Goal: Find specific page/section: Find specific page/section

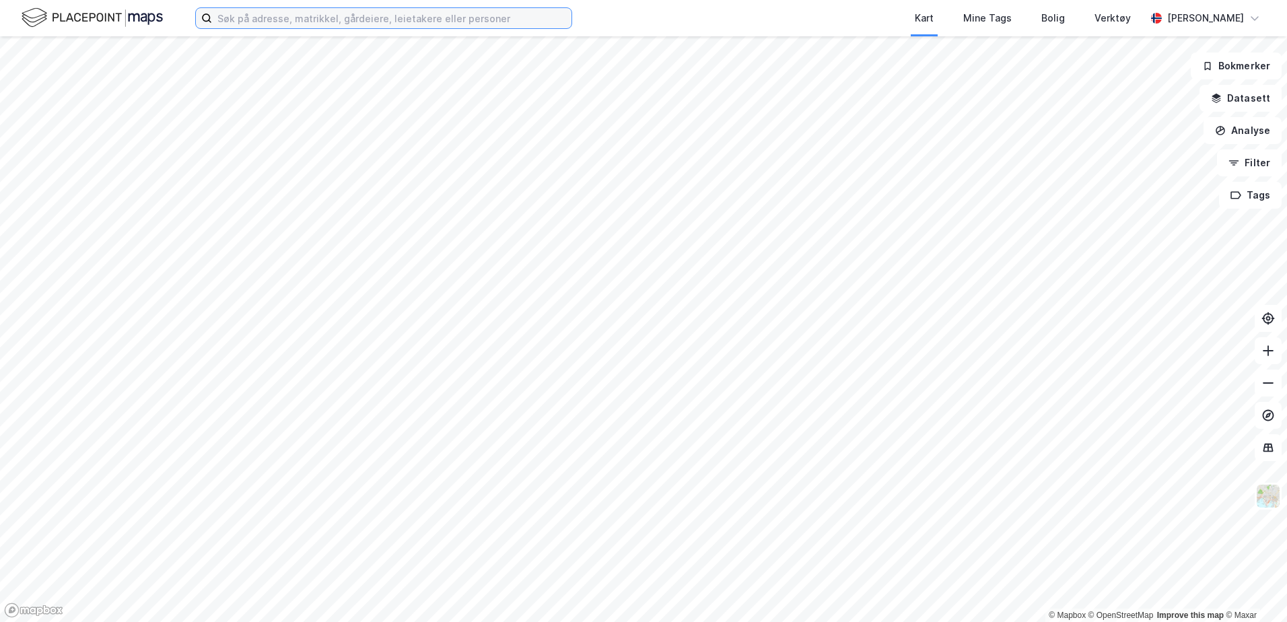
click at [384, 17] on input at bounding box center [391, 18] width 359 height 20
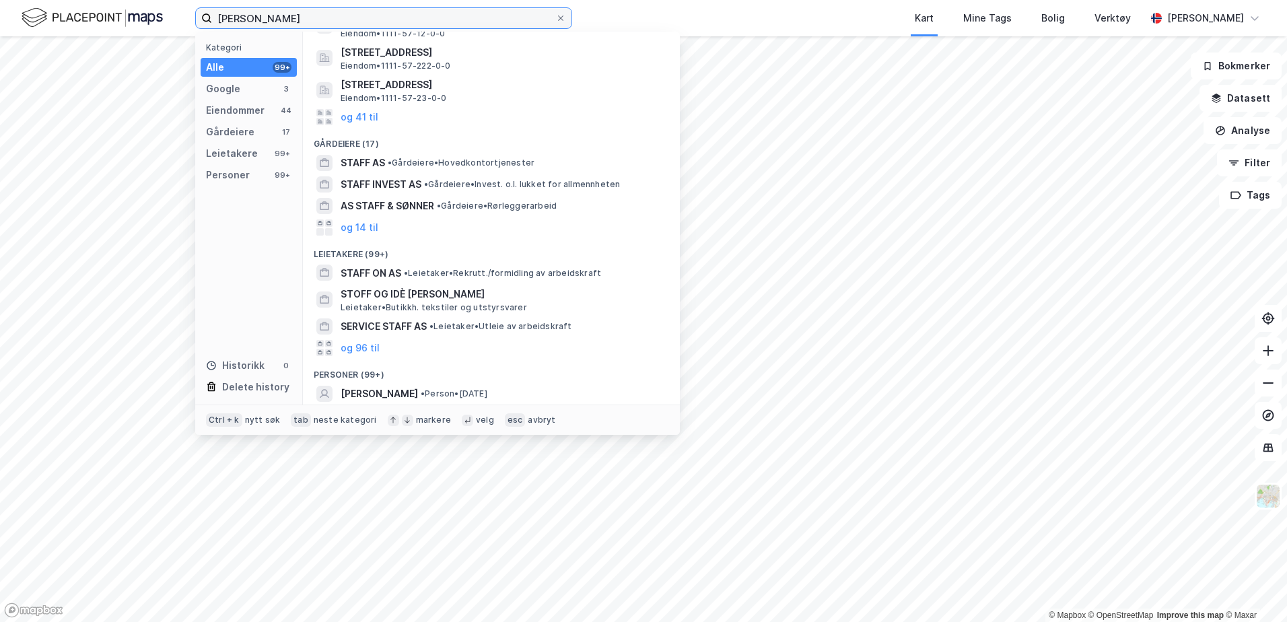
scroll to position [200, 0]
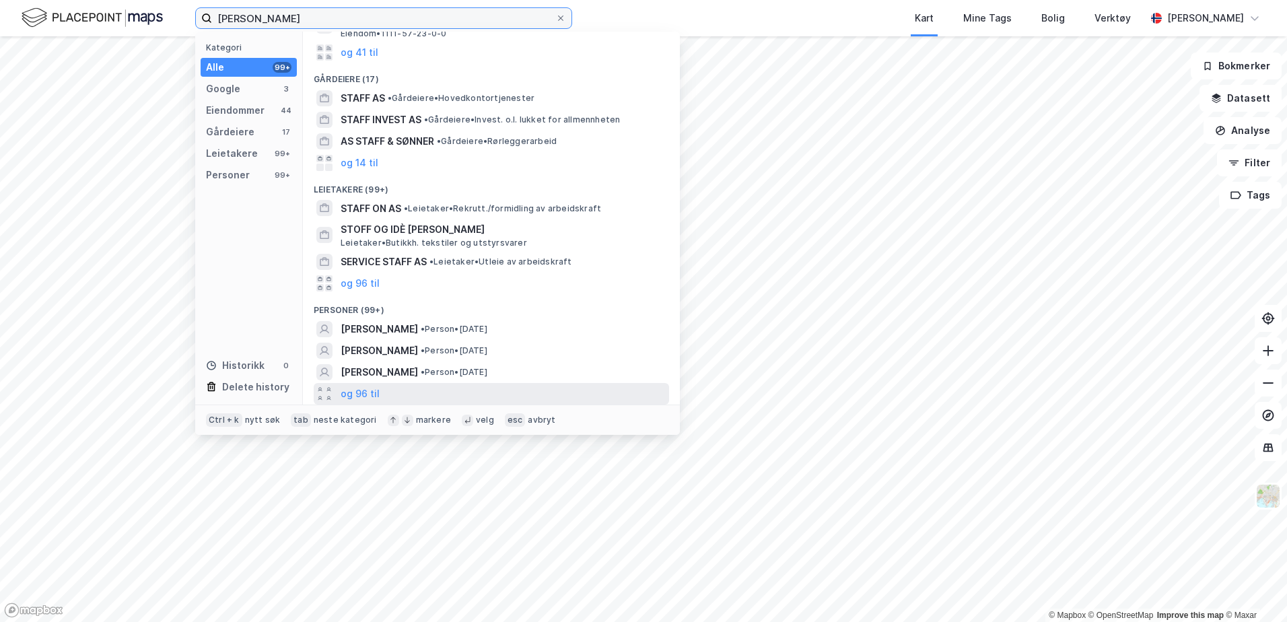
type input "[PERSON_NAME]"
click at [398, 388] on div "og 96 til" at bounding box center [491, 394] width 355 height 22
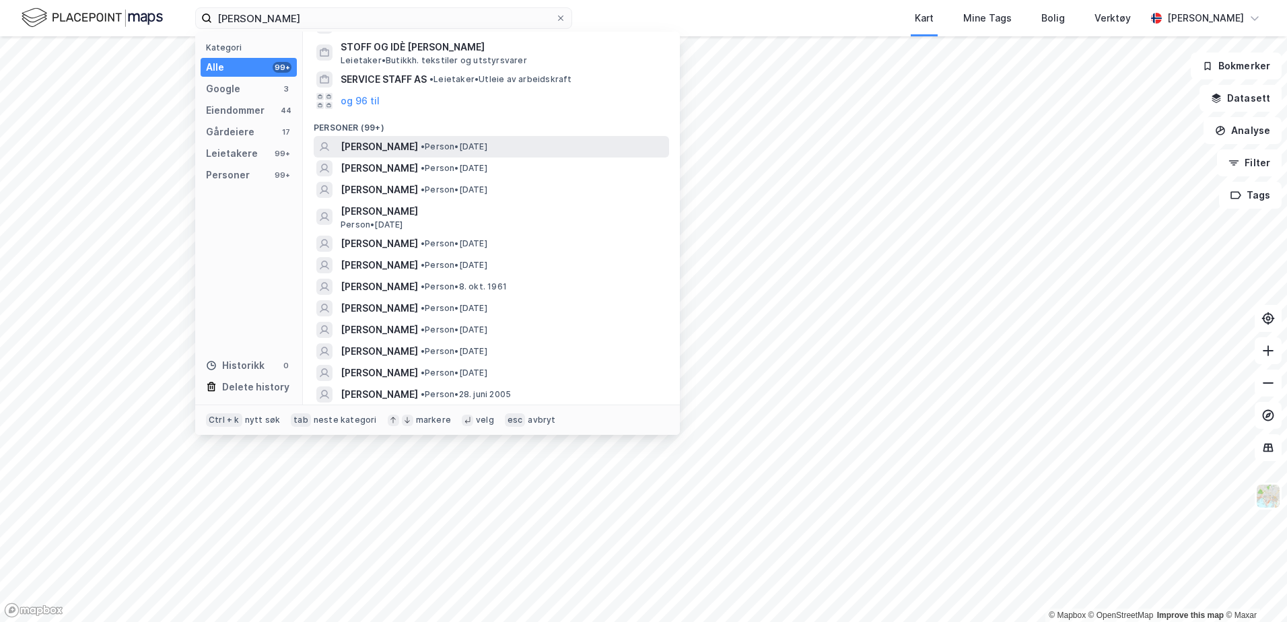
scroll to position [402, 0]
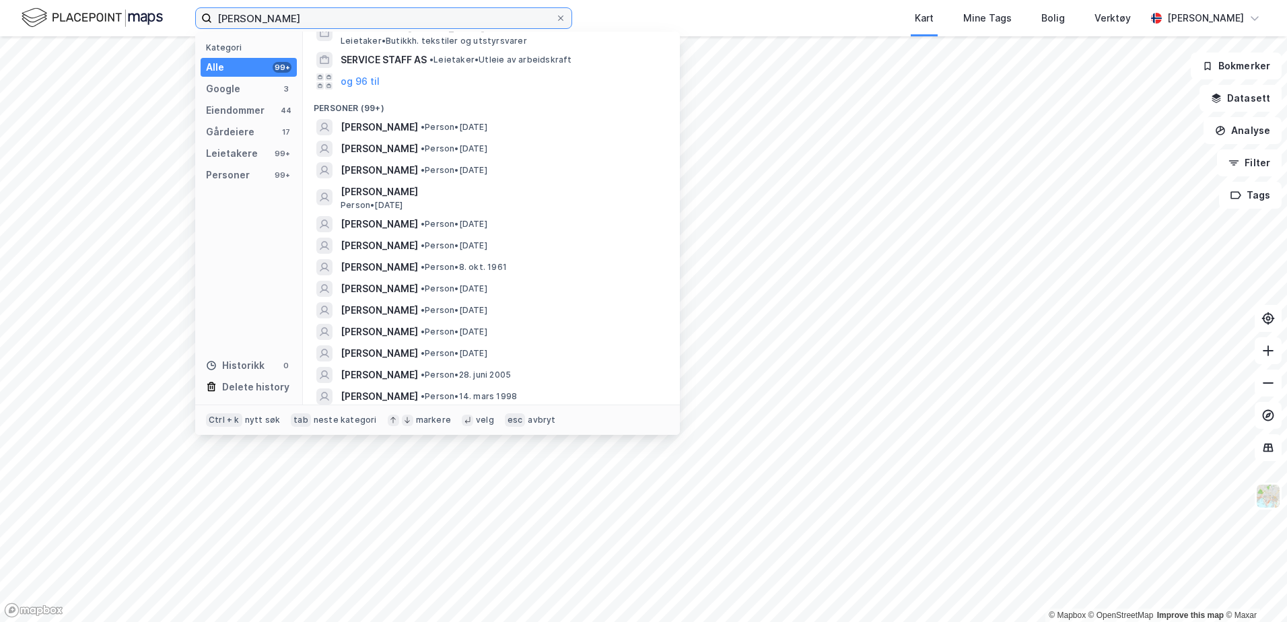
drag, startPoint x: 392, startPoint y: 17, endPoint x: 139, endPoint y: 0, distance: 252.9
click at [141, 1] on div "[PERSON_NAME] Kategori Alle 99+ Google 3 Eiendommer 44 Gårdeiere 17 Leietakere …" at bounding box center [643, 18] width 1287 height 36
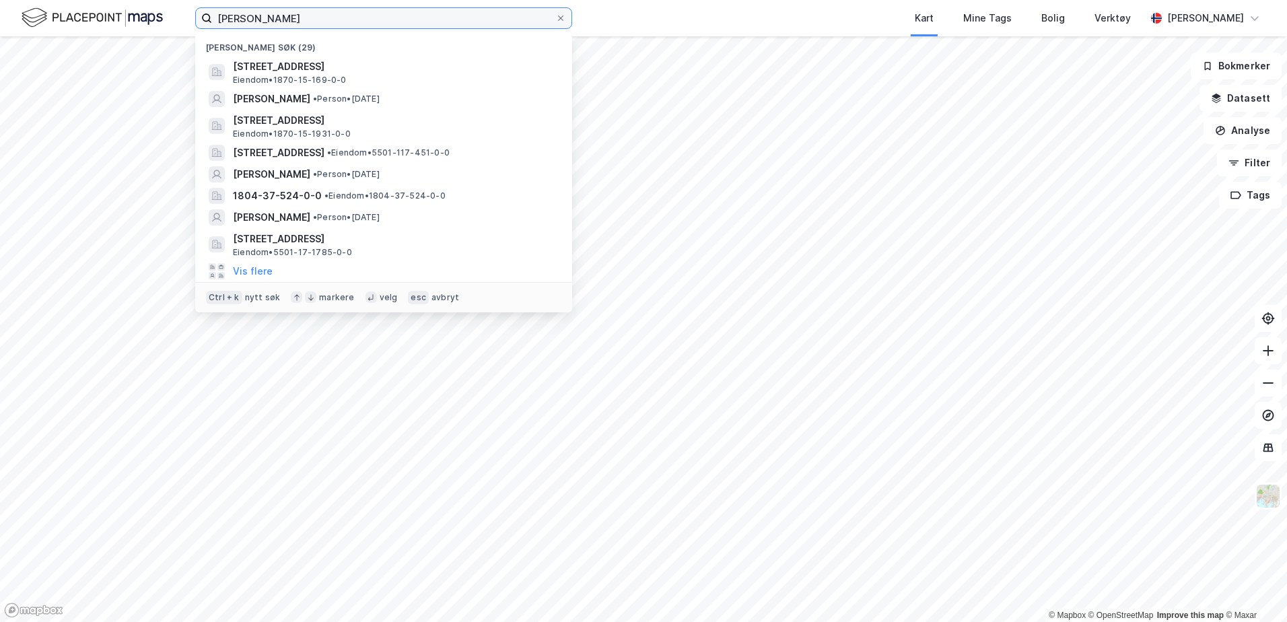
type input "[PERSON_NAME]"
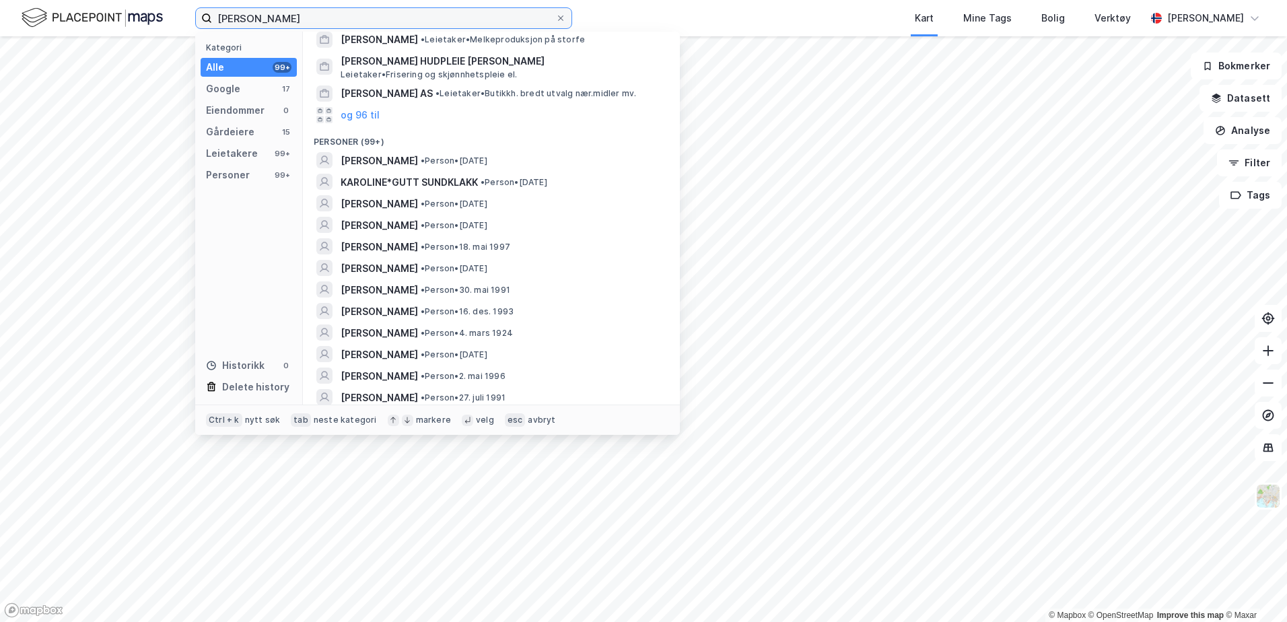
scroll to position [0, 0]
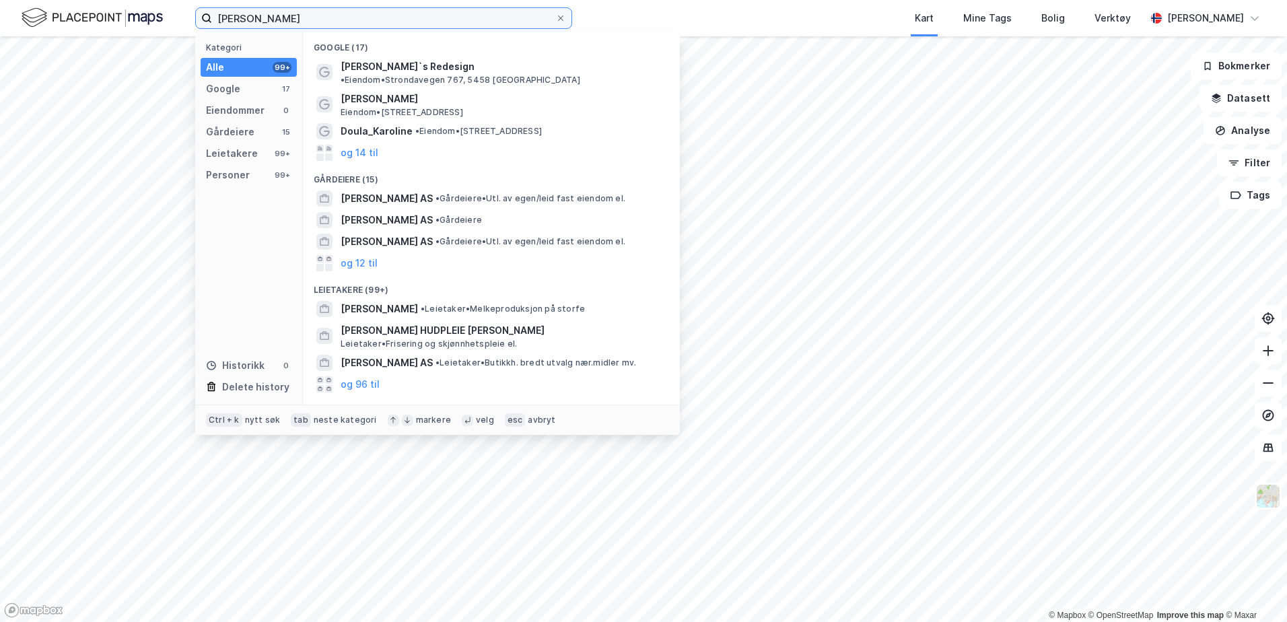
drag, startPoint x: 318, startPoint y: 16, endPoint x: 172, endPoint y: -1, distance: 147.0
click at [172, 0] on html "[PERSON_NAME] Kategori Alle 99+ Google 17 Eiendommer 0 Gårdeiere 15 Leietakere …" at bounding box center [643, 311] width 1287 height 622
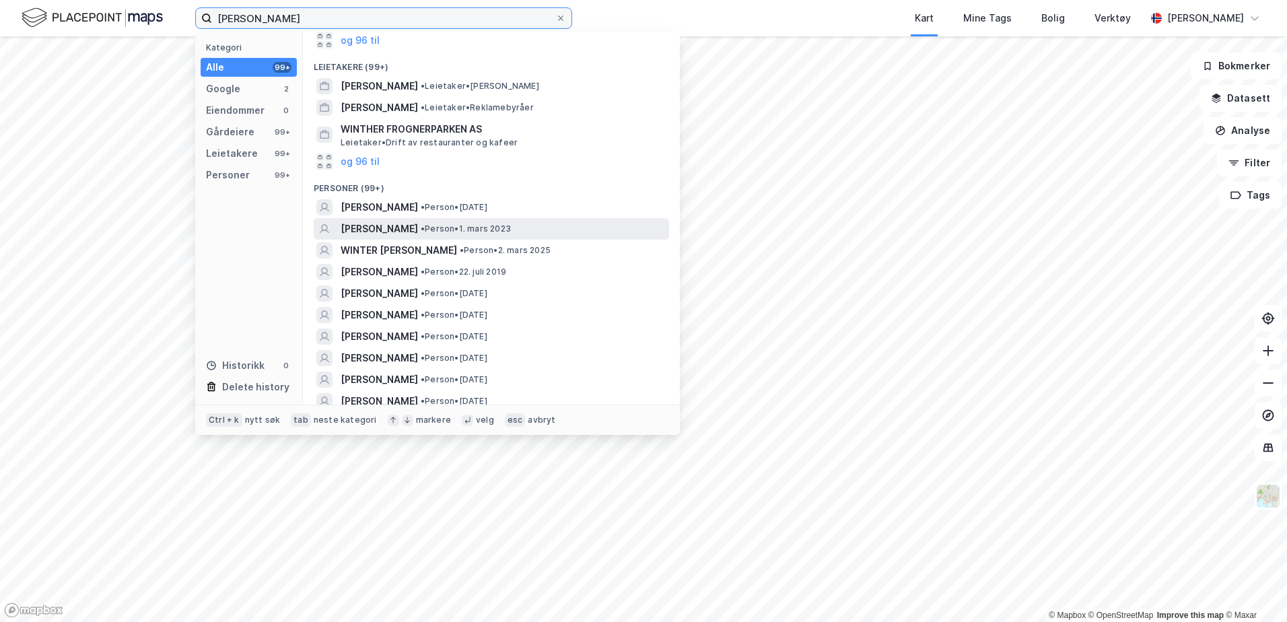
scroll to position [202, 0]
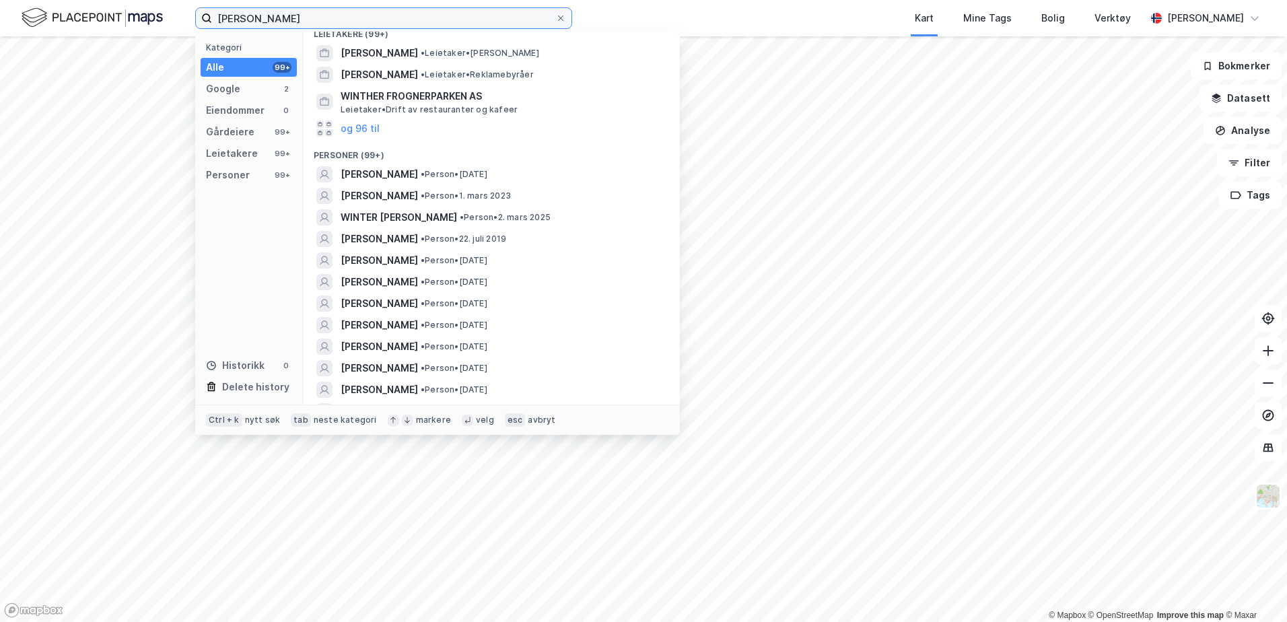
drag, startPoint x: 328, startPoint y: 25, endPoint x: 246, endPoint y: 14, distance: 82.1
click at [246, 14] on input "[PERSON_NAME]" at bounding box center [383, 18] width 343 height 20
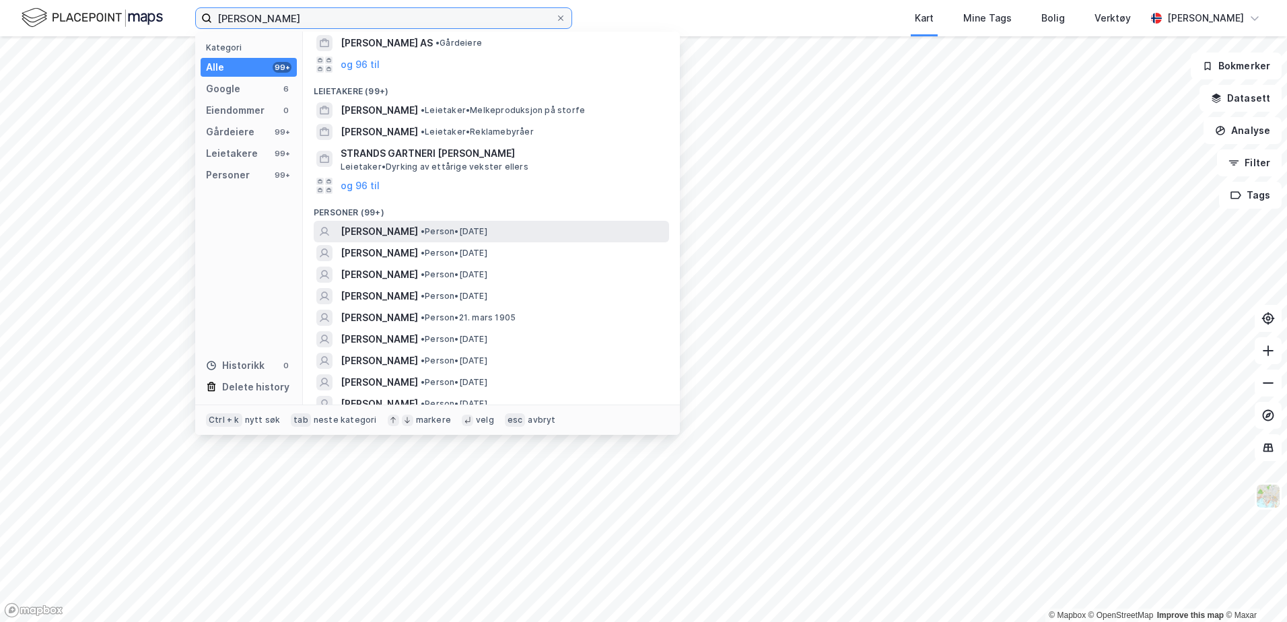
scroll to position [0, 0]
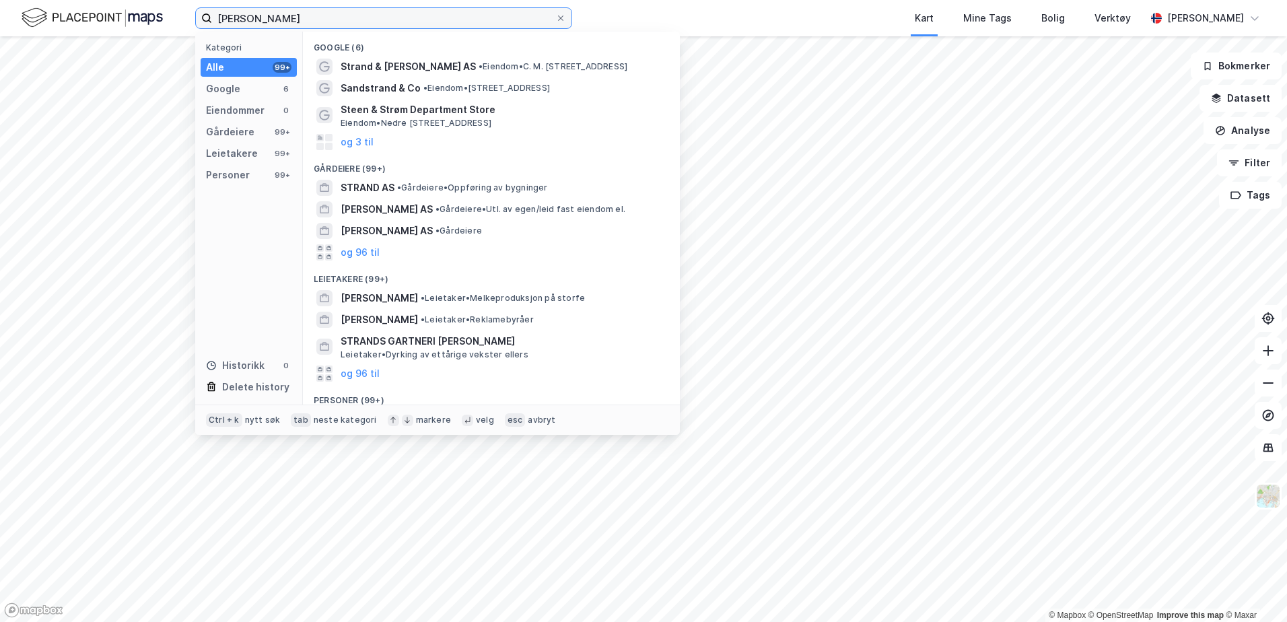
drag, startPoint x: 339, startPoint y: 19, endPoint x: 175, endPoint y: 1, distance: 165.1
click at [175, 1] on div "[PERSON_NAME] Kategori Alle 99+ Google 6 Eiendommer 0 Gårdeiere 99+ Leietakere …" at bounding box center [643, 18] width 1287 height 36
type input "t"
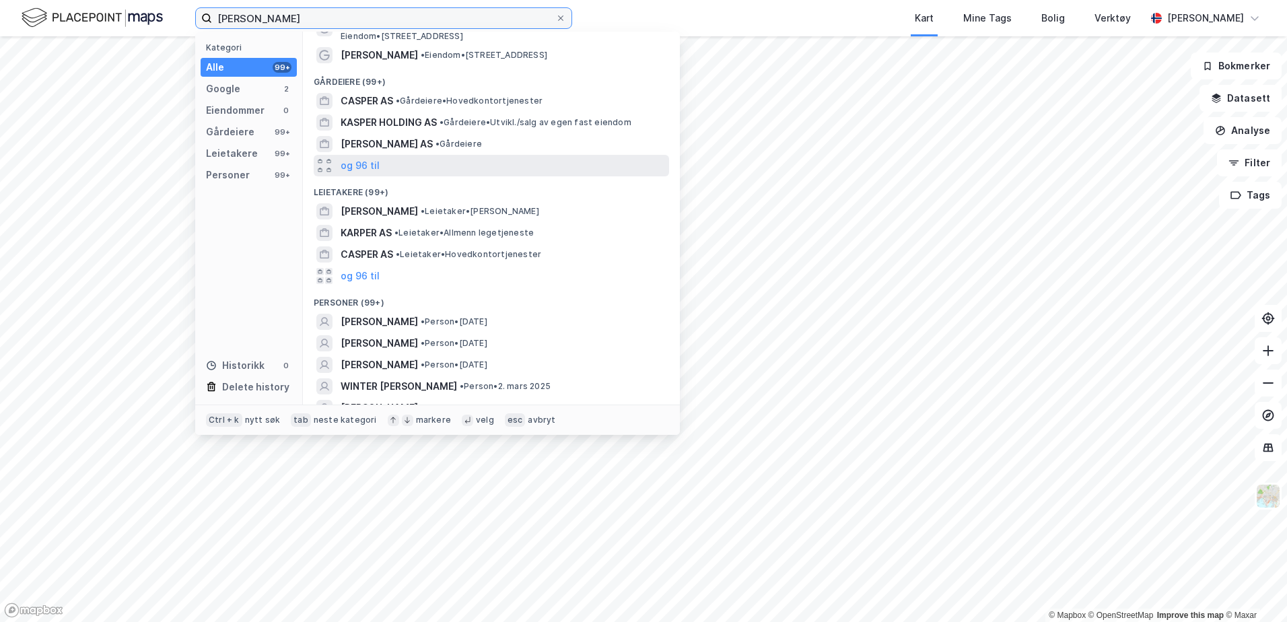
scroll to position [67, 0]
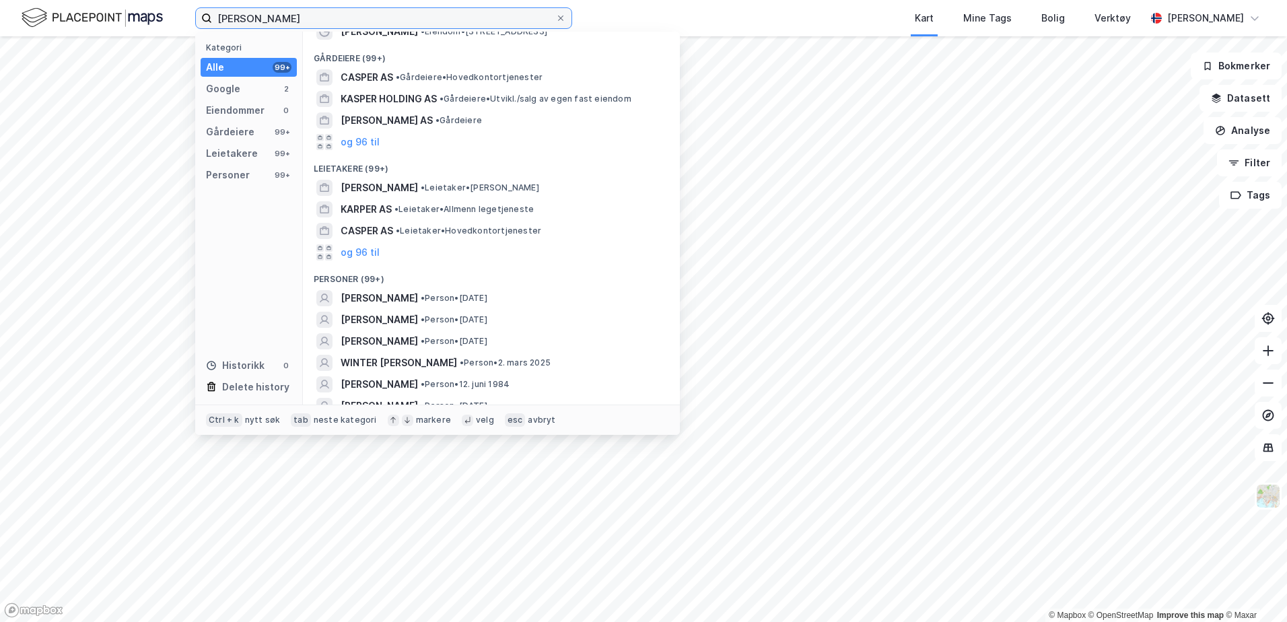
drag, startPoint x: 289, startPoint y: 17, endPoint x: 254, endPoint y: 20, distance: 35.0
click at [254, 20] on input "[PERSON_NAME]" at bounding box center [383, 18] width 343 height 20
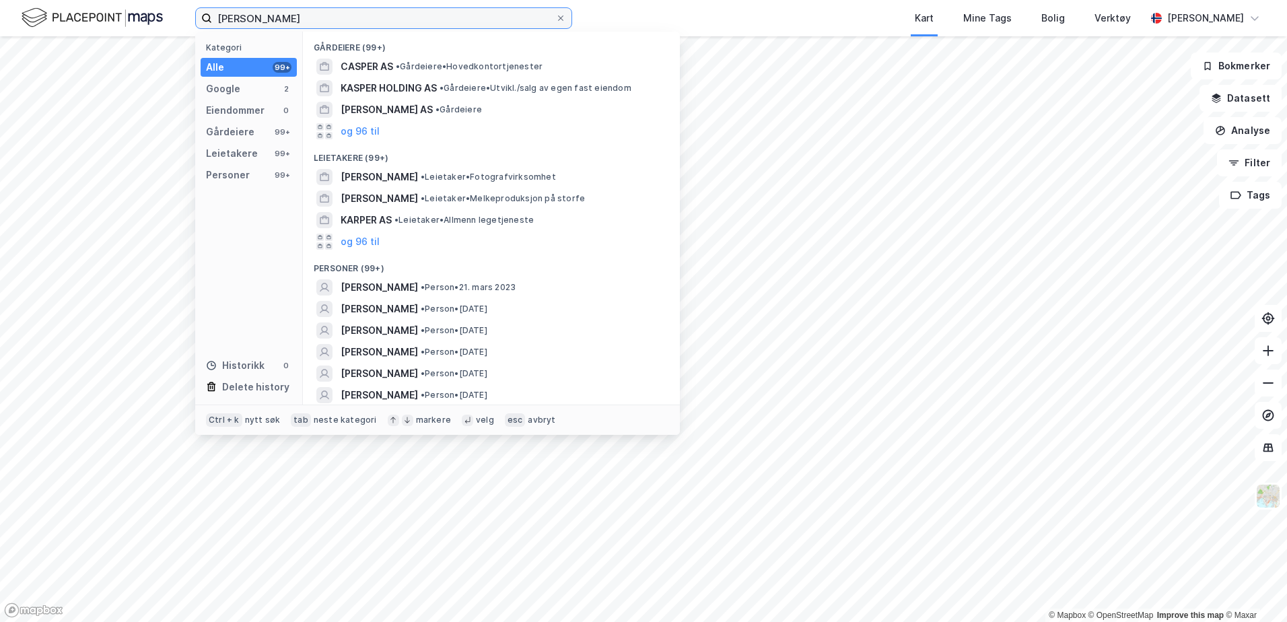
drag, startPoint x: 254, startPoint y: 16, endPoint x: 174, endPoint y: 9, distance: 79.7
click at [174, 9] on div "[PERSON_NAME] Kategori Alle 99+ Google 2 Eiendommer 0 Gårdeiere 99+ Leietakere …" at bounding box center [643, 18] width 1287 height 36
type input "[PERSON_NAME]"
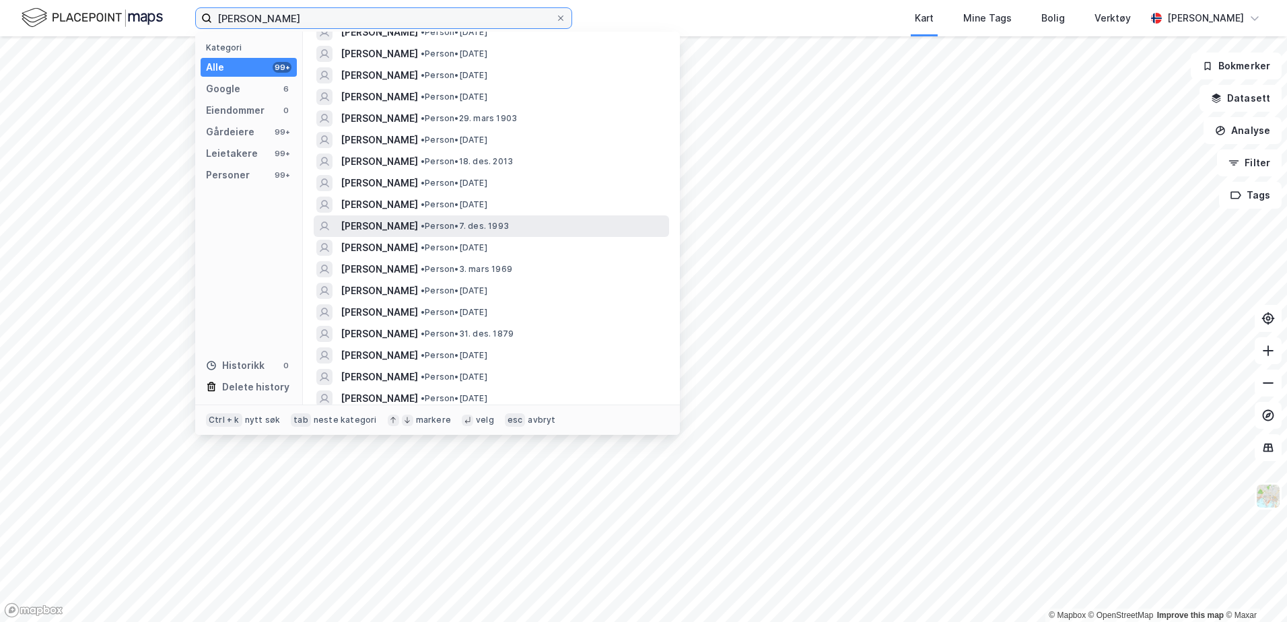
scroll to position [538, 0]
drag, startPoint x: 349, startPoint y: 22, endPoint x: 52, endPoint y: -1, distance: 296.9
click at [52, 0] on html "[PERSON_NAME] Kategori Alle 99+ Google 6 Eiendommer 0 Gårdeiere 99+ Leietakere …" at bounding box center [643, 311] width 1287 height 622
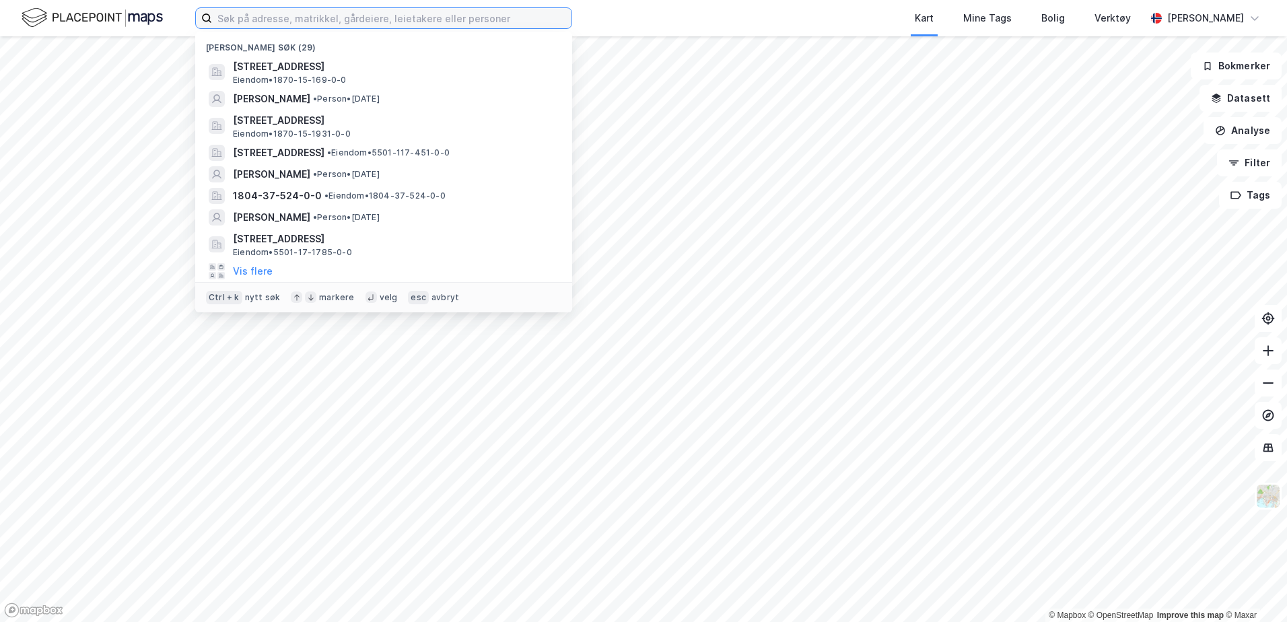
type input "e"
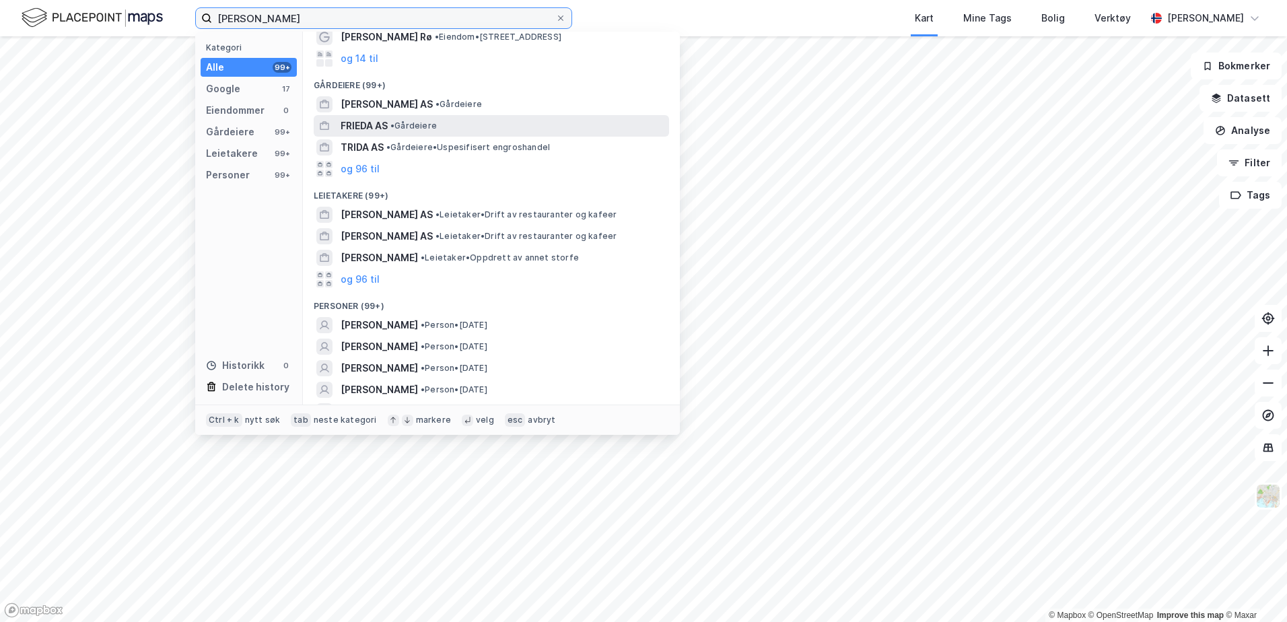
scroll to position [0, 0]
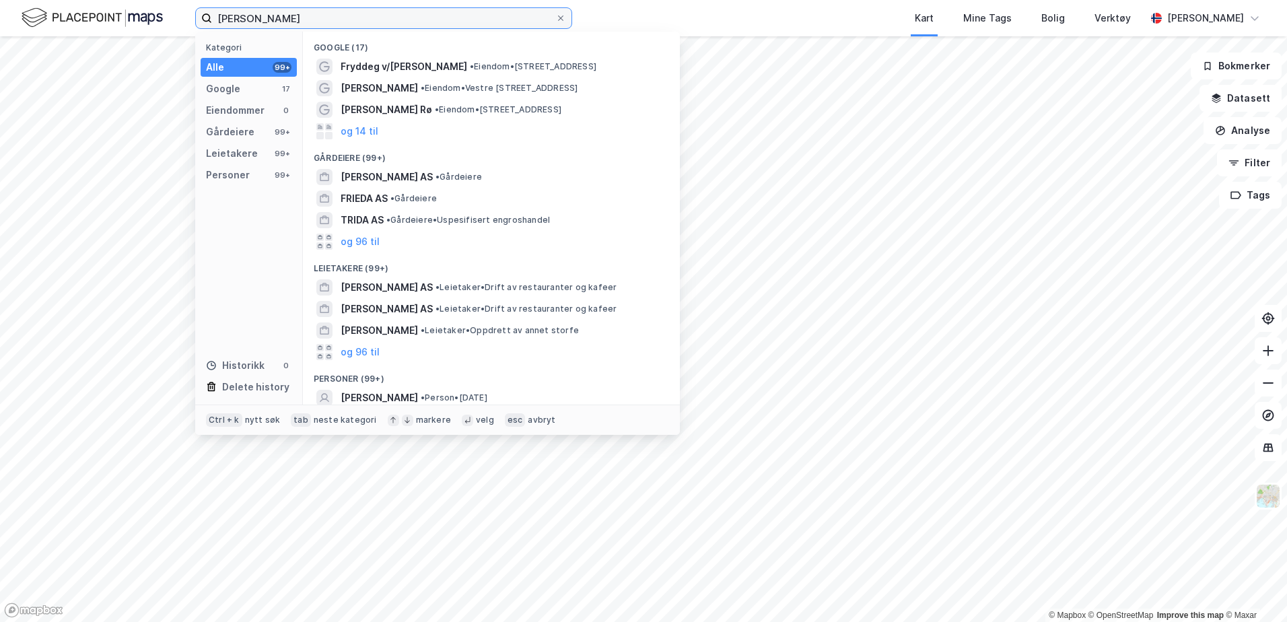
drag, startPoint x: 344, startPoint y: 21, endPoint x: 65, endPoint y: 13, distance: 279.4
click at [66, 13] on div "[PERSON_NAME] Kategori Alle 99+ Google 17 Eiendommer 0 Gårdeiere 99+ Leietakere…" at bounding box center [643, 18] width 1287 height 36
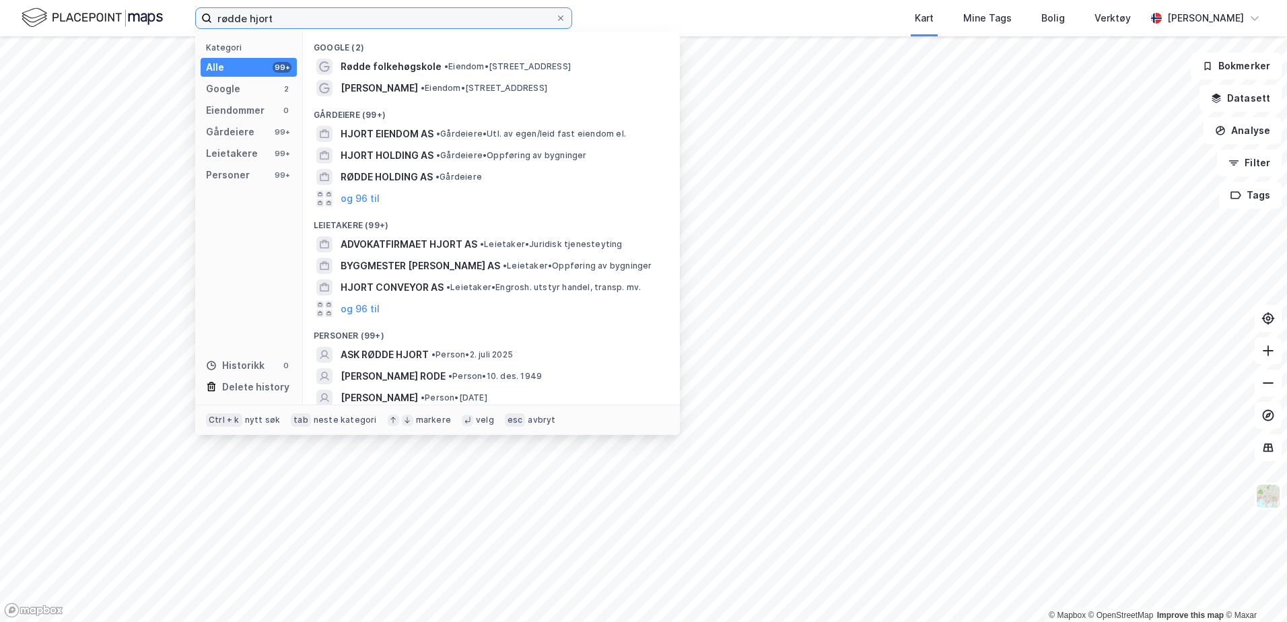
scroll to position [67, 0]
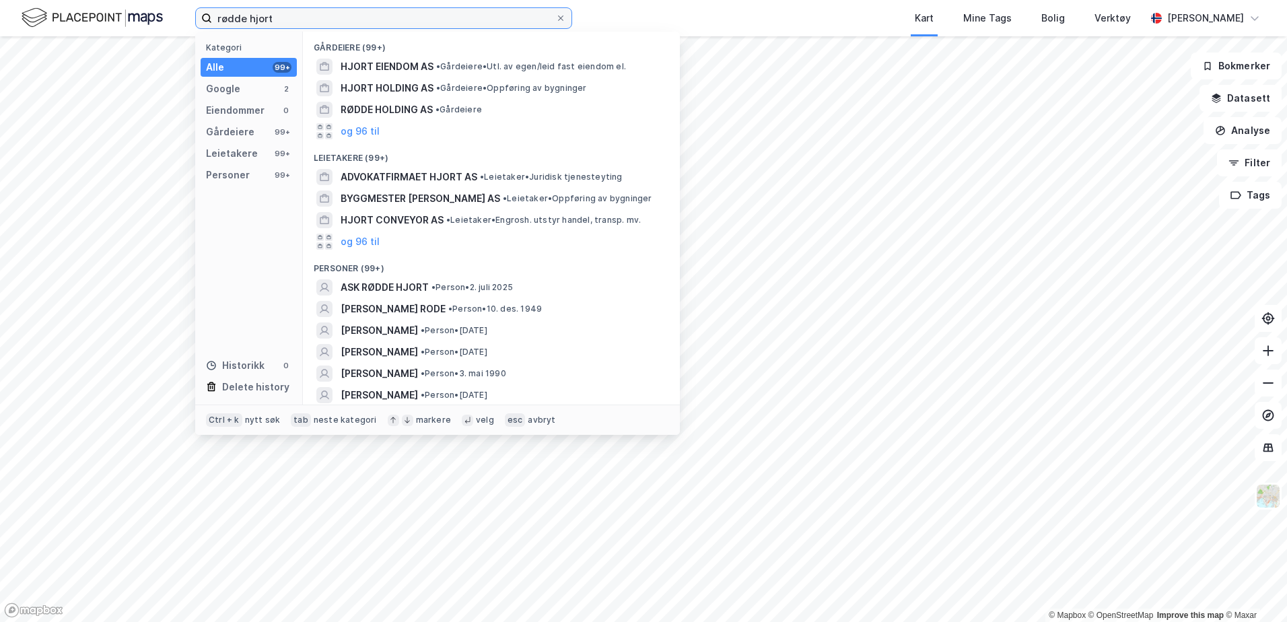
drag, startPoint x: 283, startPoint y: 15, endPoint x: 191, endPoint y: 5, distance: 92.0
click at [191, 5] on div "rødde hjort Kategori Alle 99+ Google 2 Eiendommer 0 Gårdeiere 99+ Leietakere 99…" at bounding box center [643, 18] width 1287 height 36
type input "rødde hjort"
